Goal: Transaction & Acquisition: Purchase product/service

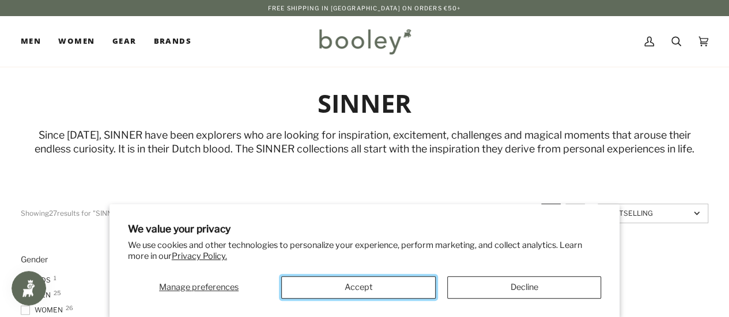
click at [354, 287] on button "Accept" at bounding box center [358, 288] width 154 height 22
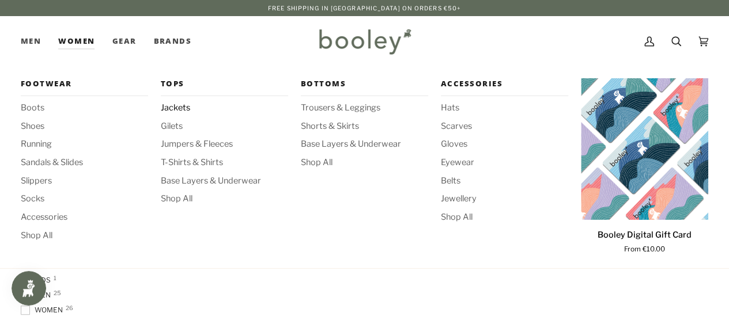
click at [183, 110] on span "Jackets" at bounding box center [224, 108] width 127 height 13
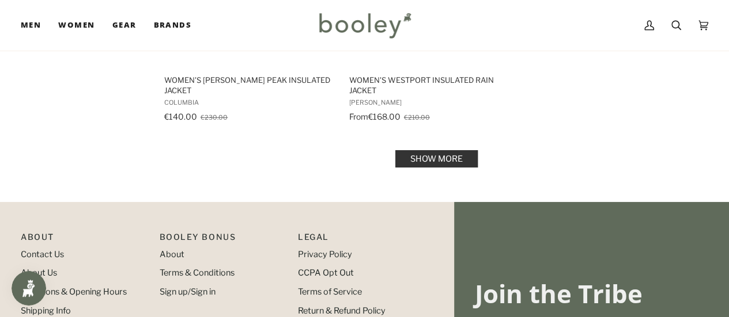
scroll to position [1765, 0]
click at [431, 157] on link "Show more" at bounding box center [436, 158] width 82 height 17
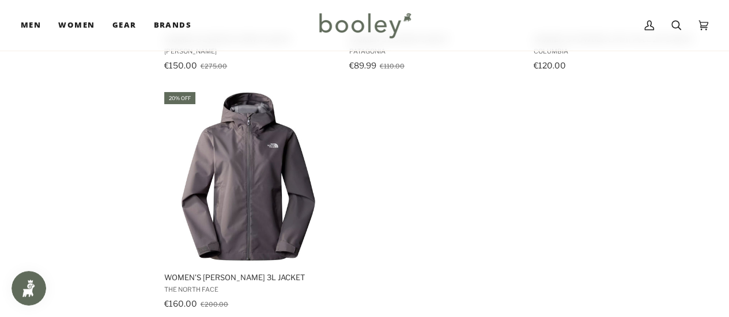
scroll to position [3285, 0]
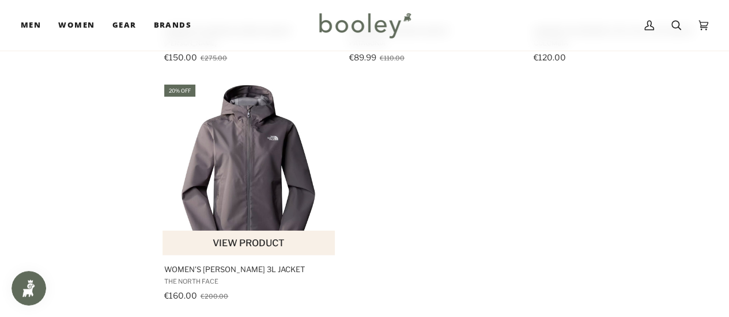
click at [291, 138] on img "Women's Whiton 3L Jacket" at bounding box center [249, 169] width 173 height 173
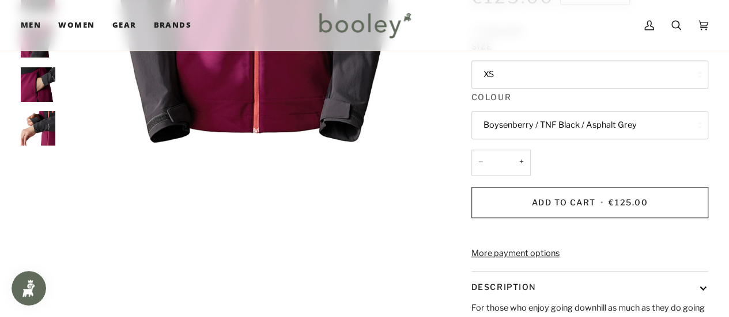
scroll to position [323, 0]
click at [543, 81] on button "XS" at bounding box center [589, 74] width 237 height 28
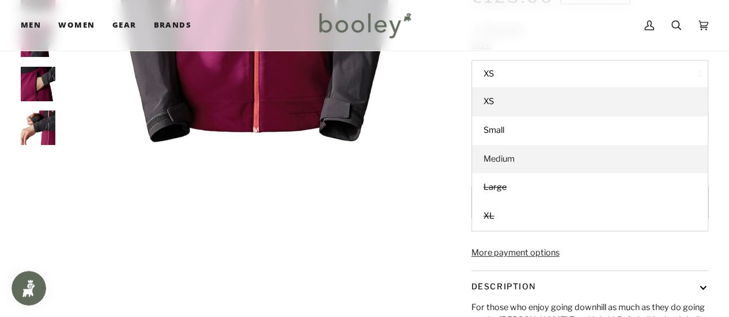
click at [544, 161] on link "Medium" at bounding box center [590, 159] width 236 height 29
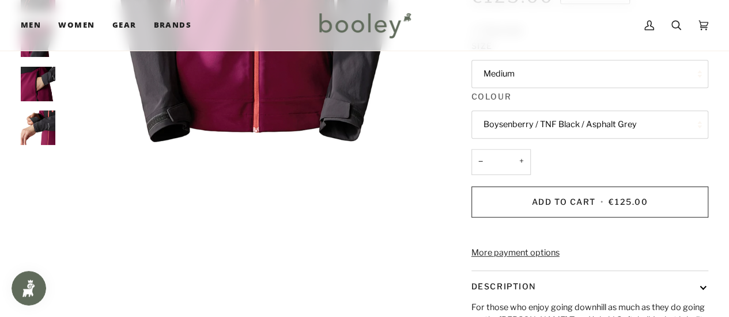
click at [361, 239] on div "Zoom" at bounding box center [364, 104] width 687 height 694
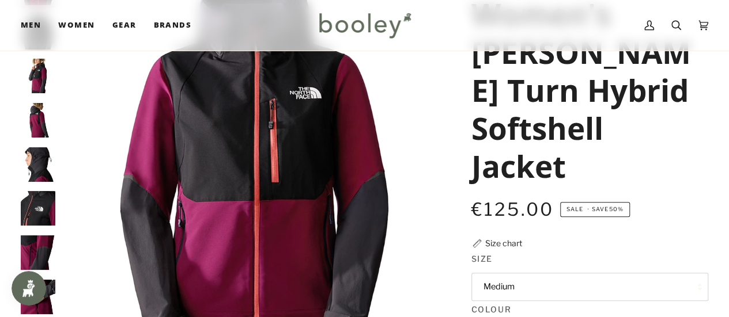
click at [31, 160] on img "The North Face Women's Dawn Turn Hybrid Softshell Jacket - Booley Galway" at bounding box center [38, 164] width 35 height 35
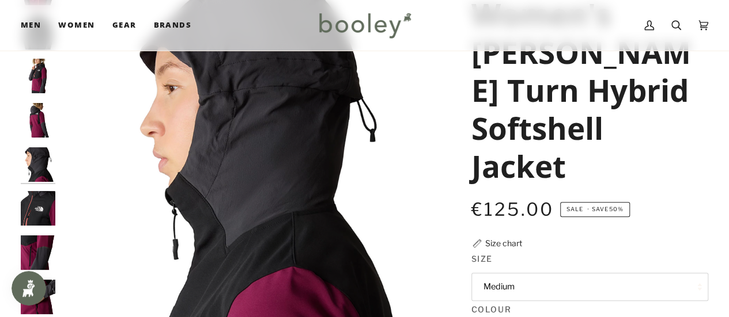
click at [33, 201] on img "The North Face Women's Dawn Turn Hybrid Softshell Jacket - Booley Galway" at bounding box center [38, 208] width 35 height 35
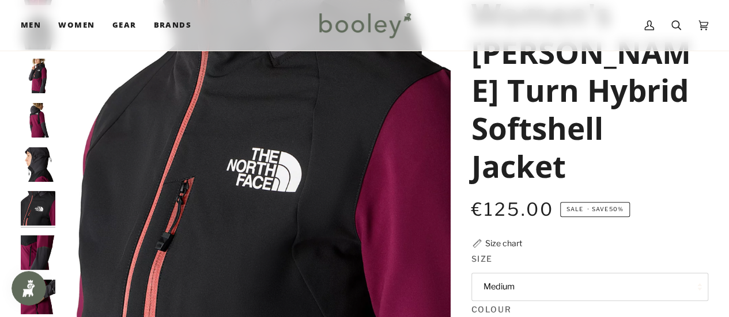
scroll to position [3, 0]
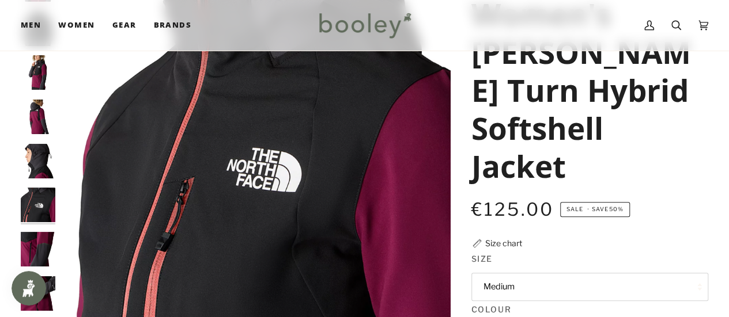
click at [41, 244] on img "The North Face Women's Dawn Turn Hybrid Softshell Jacket - Booley Galway" at bounding box center [38, 249] width 35 height 35
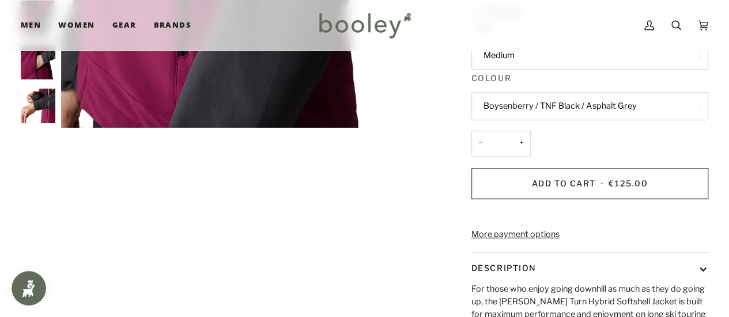
scroll to position [571, 0]
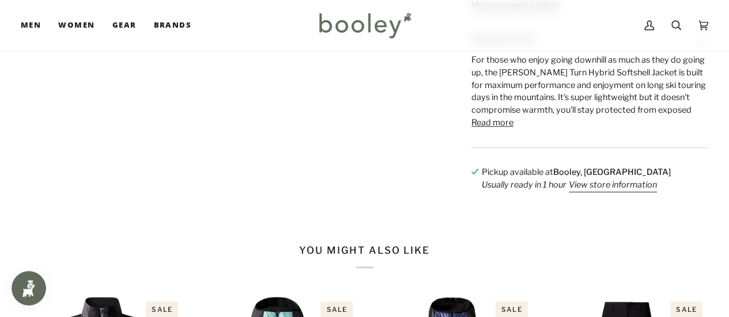
click at [500, 130] on button "Read more" at bounding box center [492, 123] width 42 height 13
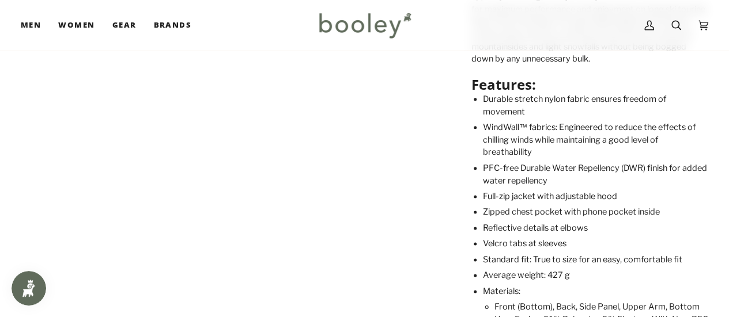
scroll to position [654, 0]
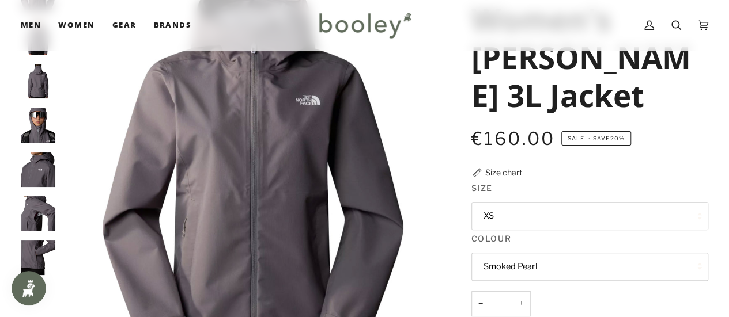
click at [40, 123] on img "The North Face Women's Whiton 3L Jacket - Booley Galway" at bounding box center [38, 125] width 35 height 35
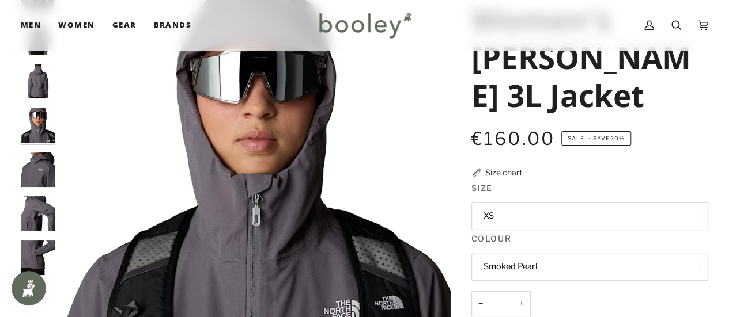
click at [39, 168] on img "The North Face Women's Whiton 3L Jacket - Booley Galway" at bounding box center [38, 170] width 35 height 35
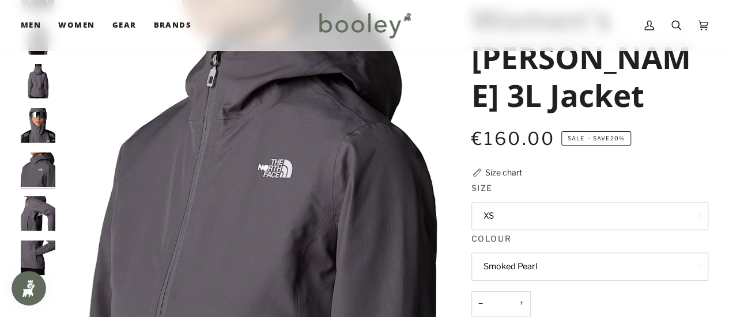
click at [39, 201] on img "The North Face Women's Whiton 3L Jacket - Booley Galway" at bounding box center [38, 213] width 35 height 35
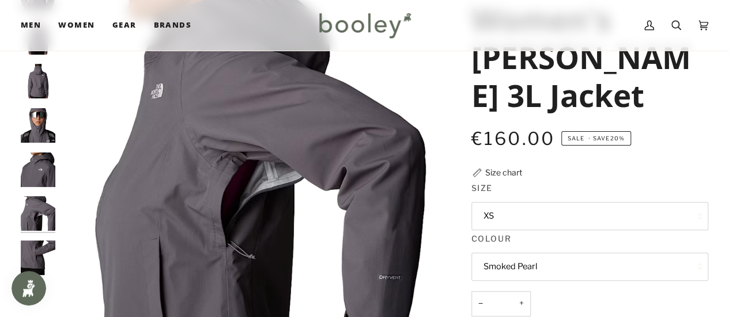
click at [39, 258] on img "The North Face Women's Whiton 3L Jacket - Booley Galway" at bounding box center [38, 258] width 35 height 35
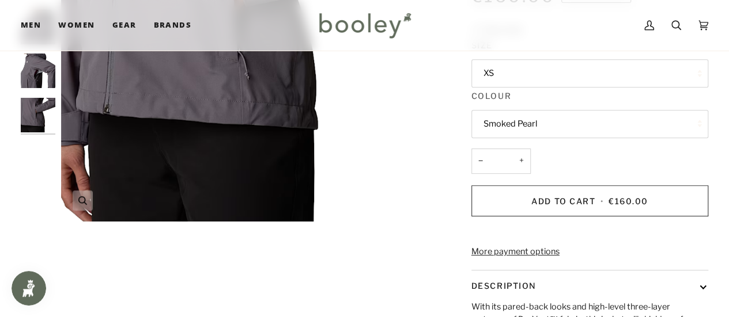
scroll to position [249, 0]
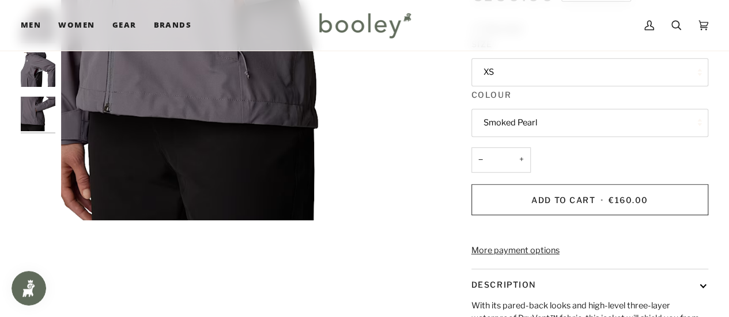
click at [563, 65] on button "XS" at bounding box center [589, 72] width 237 height 28
